Goal: Information Seeking & Learning: Learn about a topic

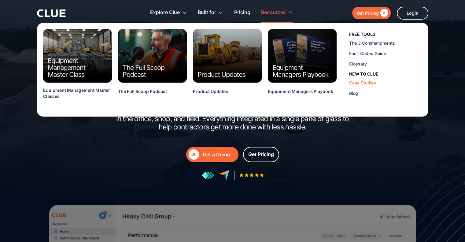
click at [356, 84] on div "Case Studies" at bounding box center [386, 82] width 75 height 6
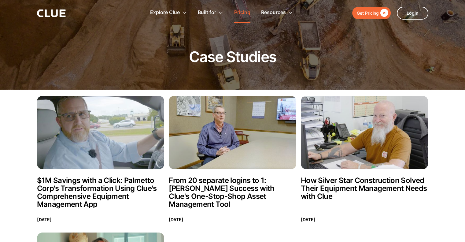
click at [238, 10] on link "Pricing" at bounding box center [242, 12] width 16 height 19
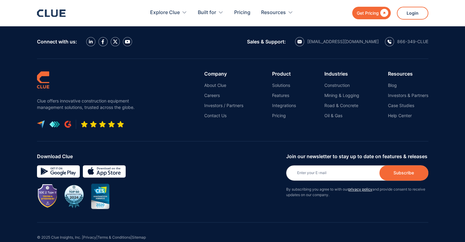
scroll to position [747, 0]
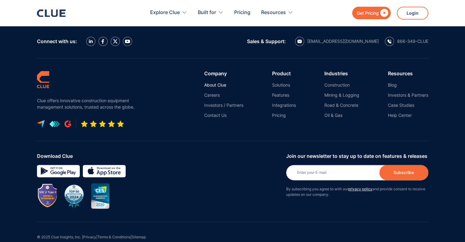
click at [220, 82] on link "About Clue" at bounding box center [223, 85] width 39 height 6
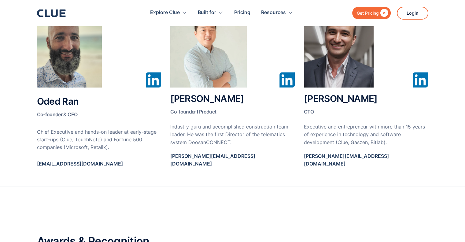
scroll to position [358, 0]
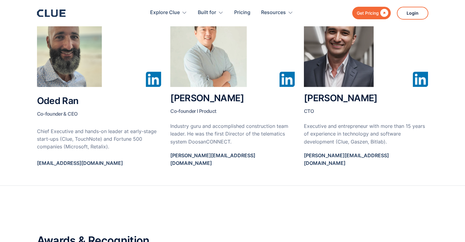
click at [154, 80] on img at bounding box center [153, 79] width 15 height 15
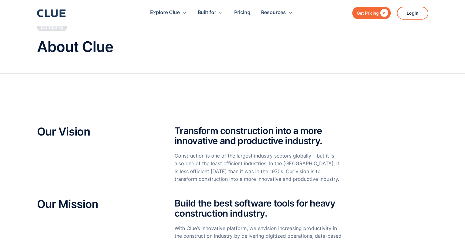
scroll to position [0, 0]
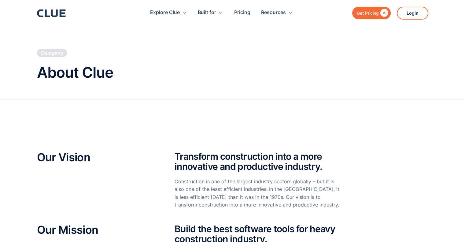
click at [57, 11] on icon at bounding box center [54, 12] width 6 height 7
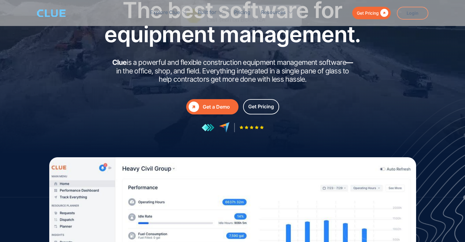
scroll to position [48, 0]
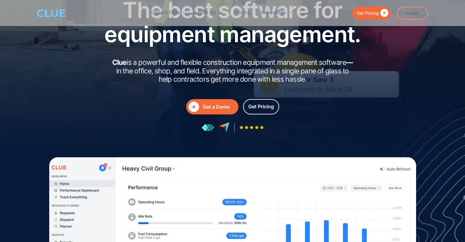
click at [318, 38] on h1 "The best software for equipment management." at bounding box center [232, 22] width 275 height 48
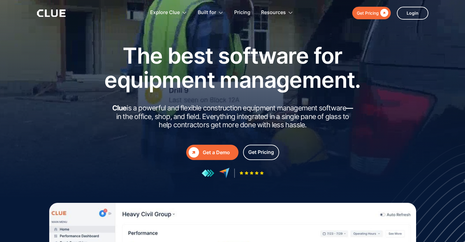
scroll to position [0, 0]
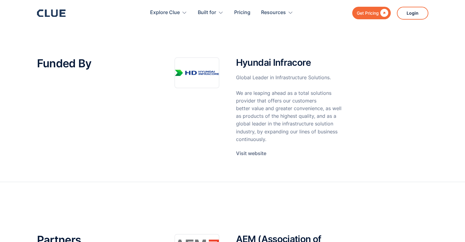
scroll to position [94, 0]
drag, startPoint x: 312, startPoint y: 63, endPoint x: 283, endPoint y: 64, distance: 29.1
click at [283, 64] on h2 "Hyundai Infracore" at bounding box center [289, 63] width 106 height 10
click at [259, 151] on p "Visit website" at bounding box center [251, 154] width 30 height 8
click at [314, 60] on h2 "Hyundai Infracore" at bounding box center [289, 63] width 106 height 10
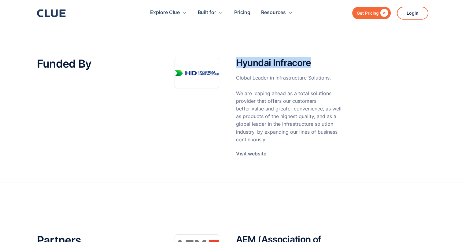
drag, startPoint x: 312, startPoint y: 64, endPoint x: 237, endPoint y: 63, distance: 74.6
click at [237, 63] on h2 "Hyundai Infracore" at bounding box center [289, 63] width 106 height 10
copy h2 "Hyundai Infracore"
